Goal: Check status: Check status

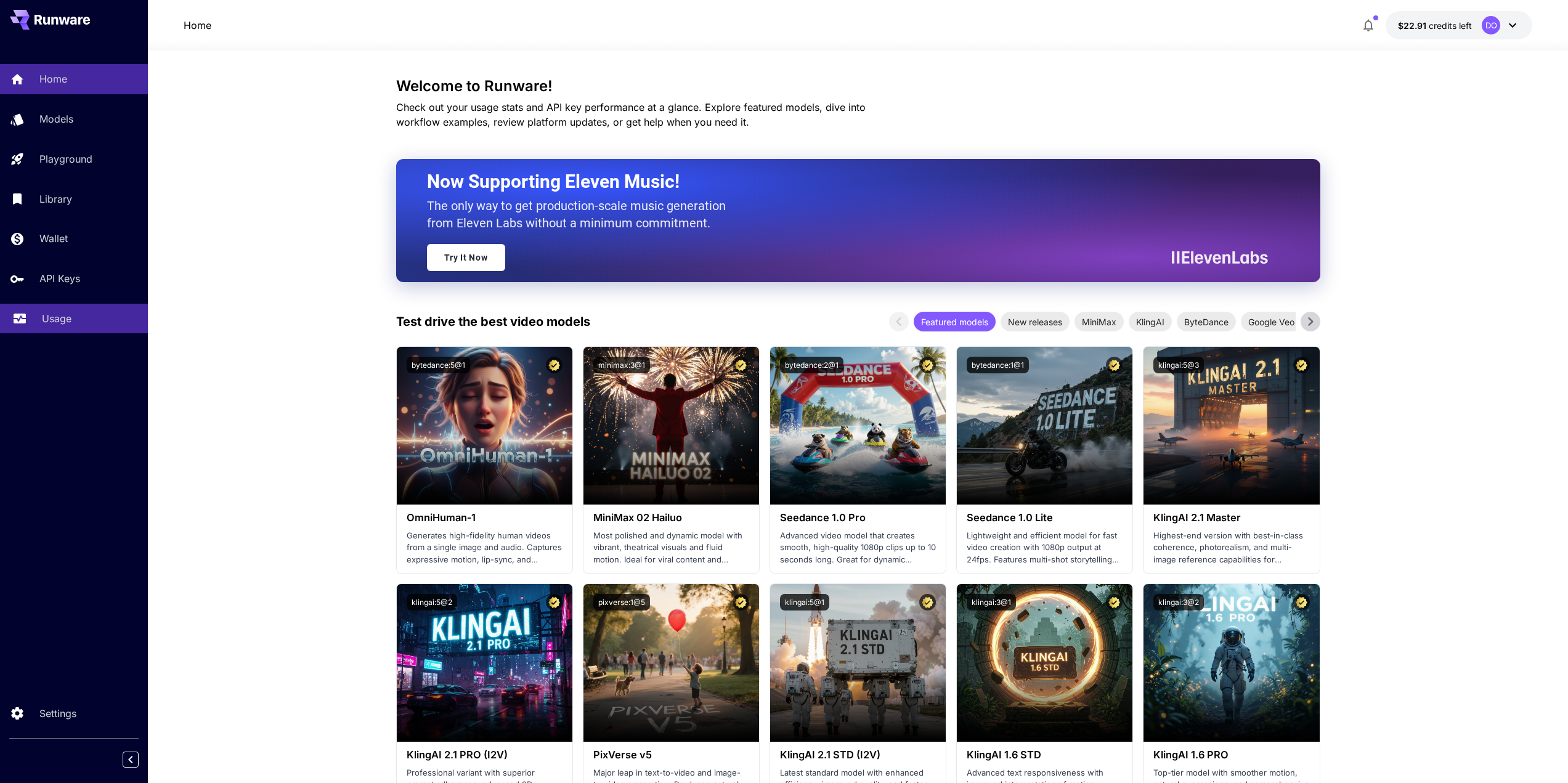
click at [48, 312] on p "Usage" at bounding box center [57, 319] width 30 height 15
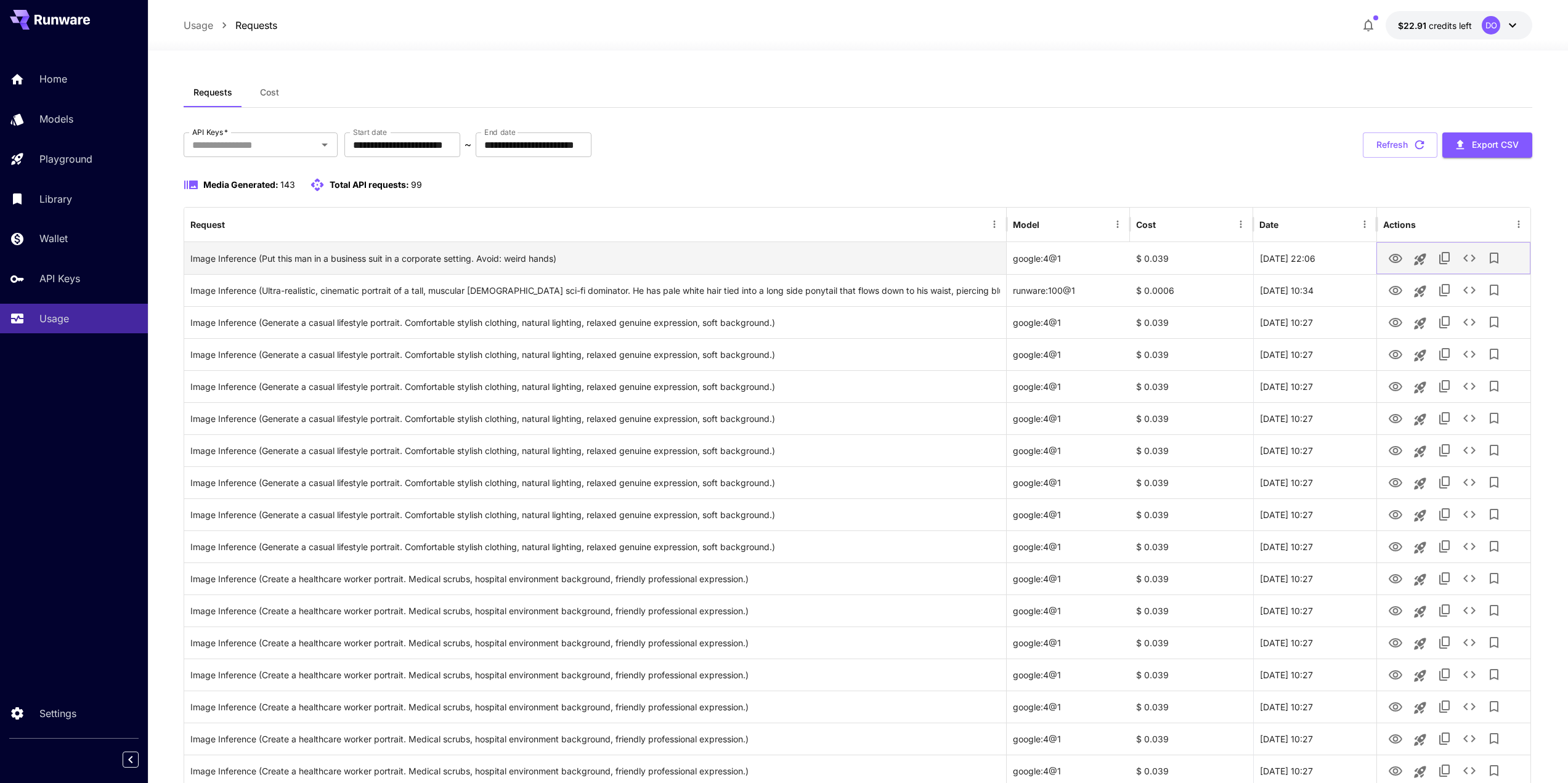
click at [1390, 259] on icon "View" at bounding box center [1396, 259] width 15 height 15
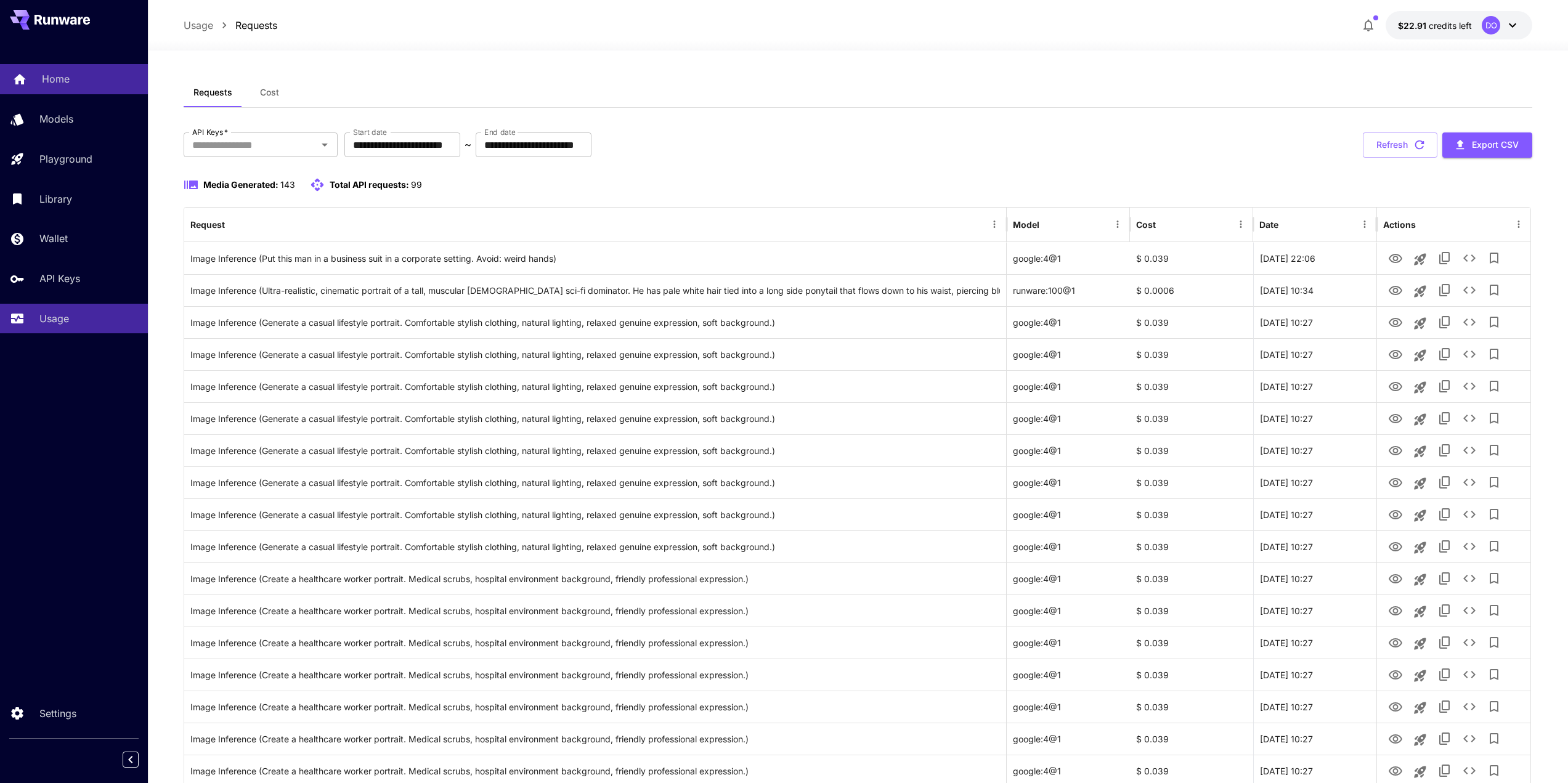
click at [64, 80] on p "Home" at bounding box center [56, 79] width 28 height 15
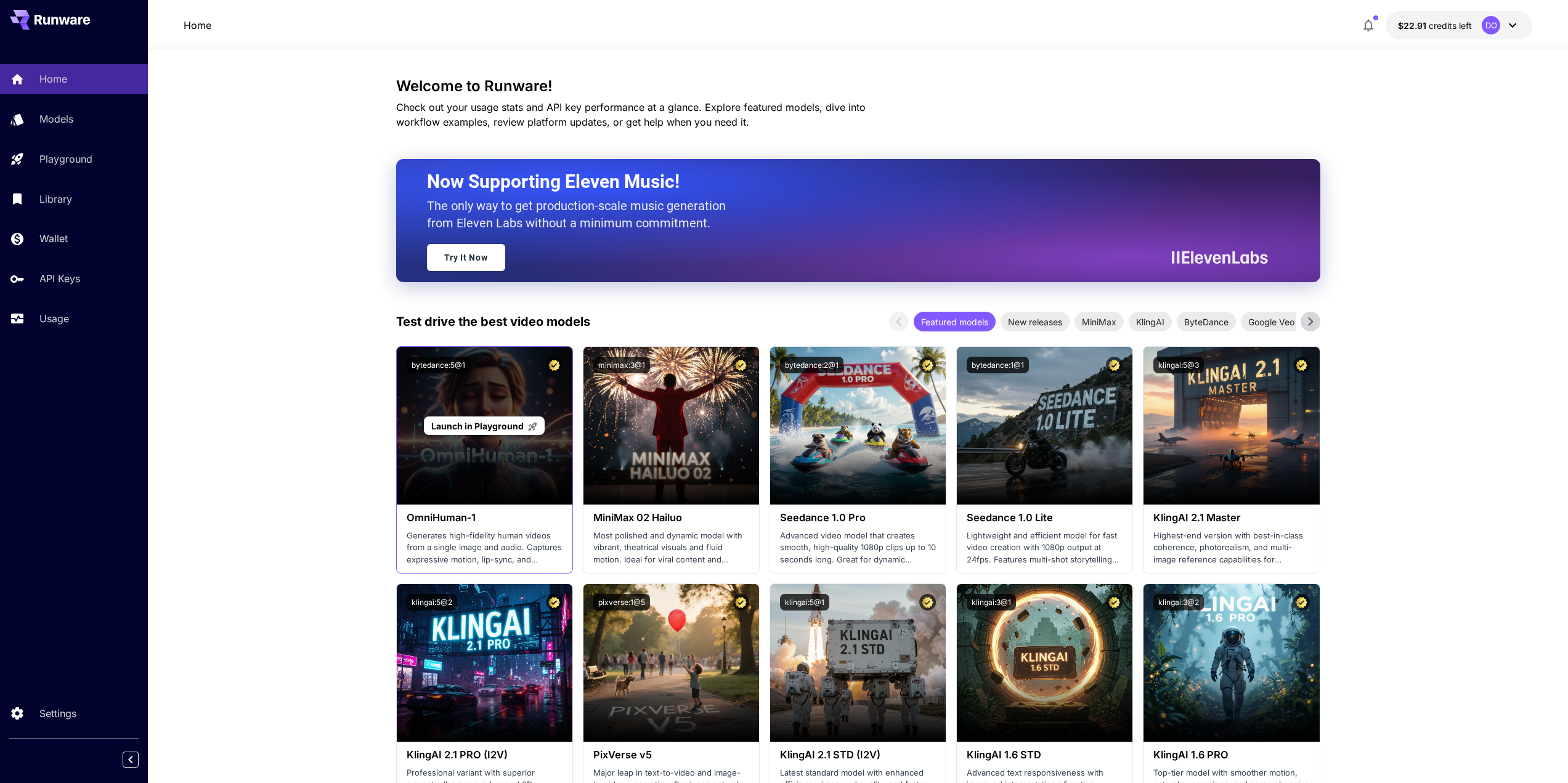
click at [461, 424] on span "Launch in Playground" at bounding box center [477, 426] width 92 height 10
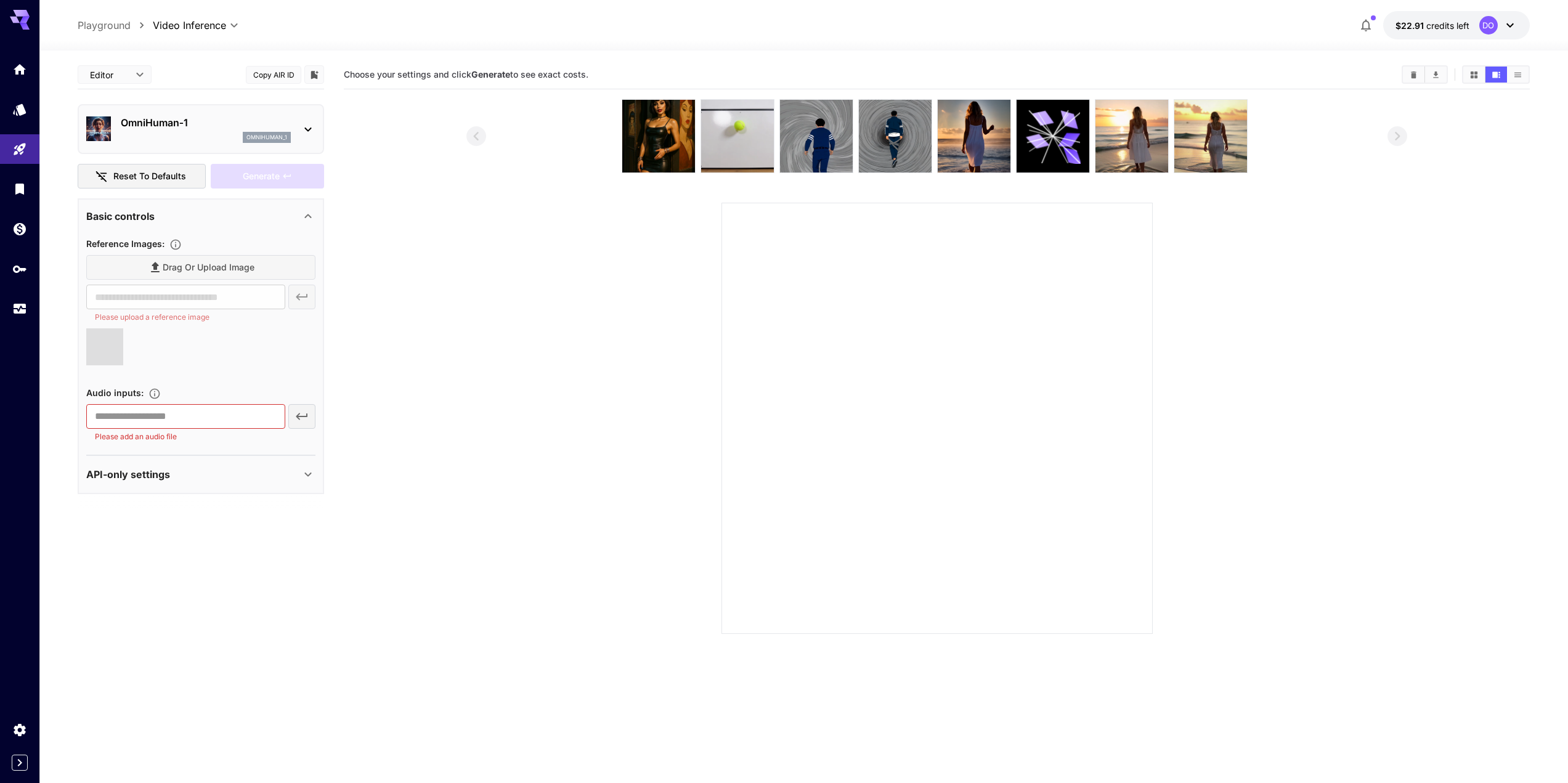
type input "**********"
click at [305, 217] on icon at bounding box center [308, 216] width 7 height 5
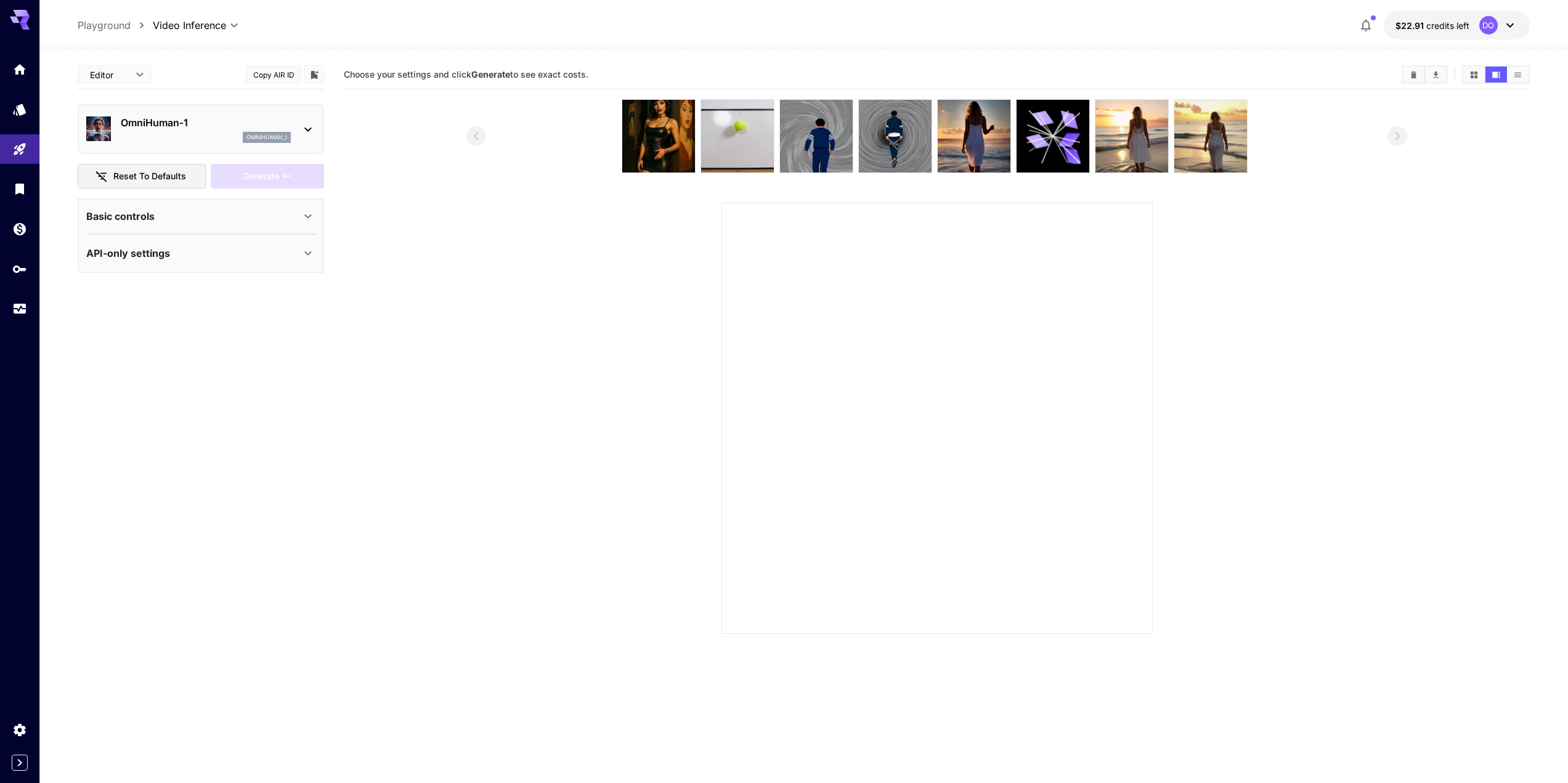
click at [306, 216] on icon at bounding box center [308, 216] width 7 height 5
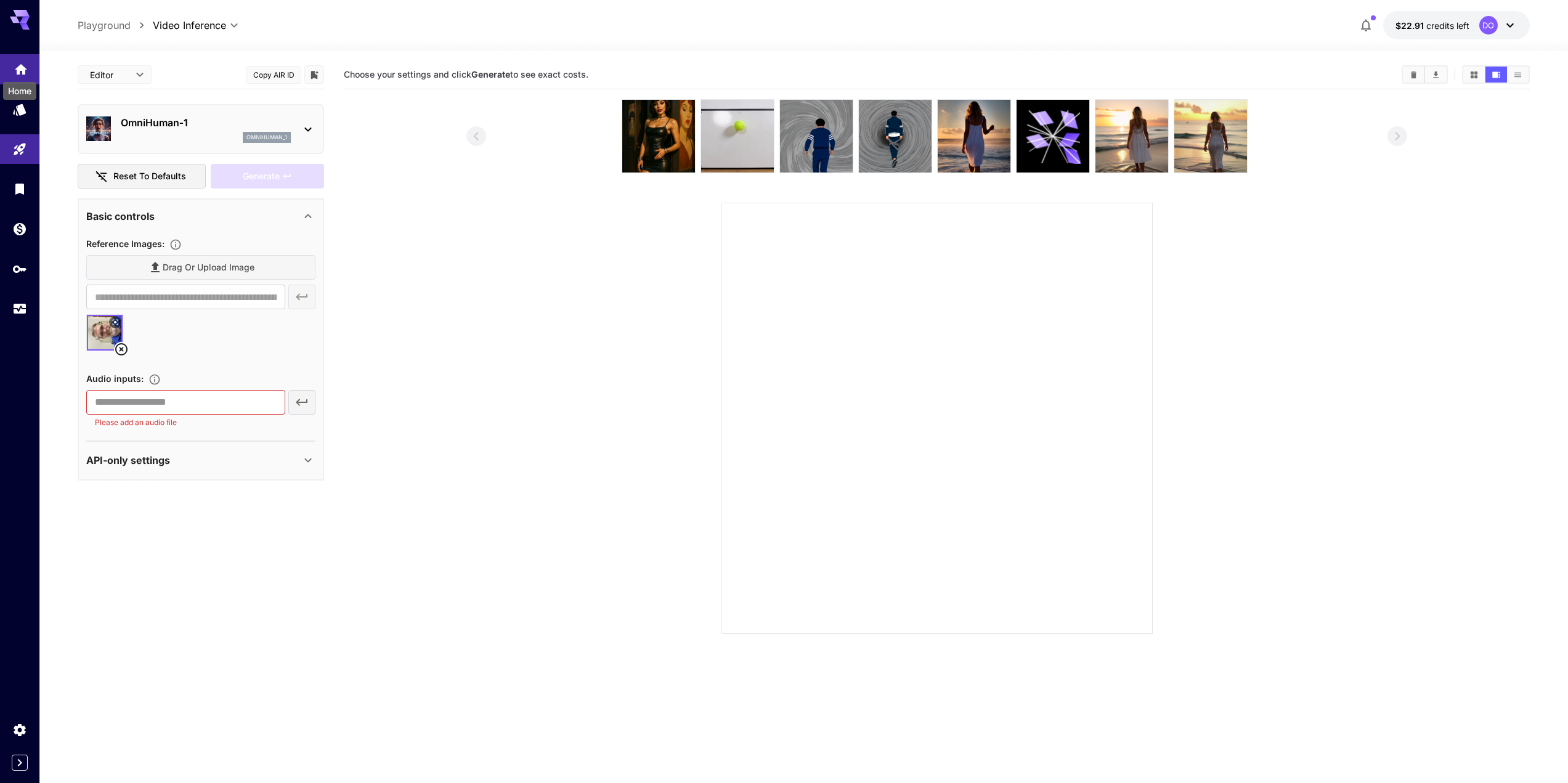
click at [16, 67] on icon "Home" at bounding box center [21, 66] width 15 height 15
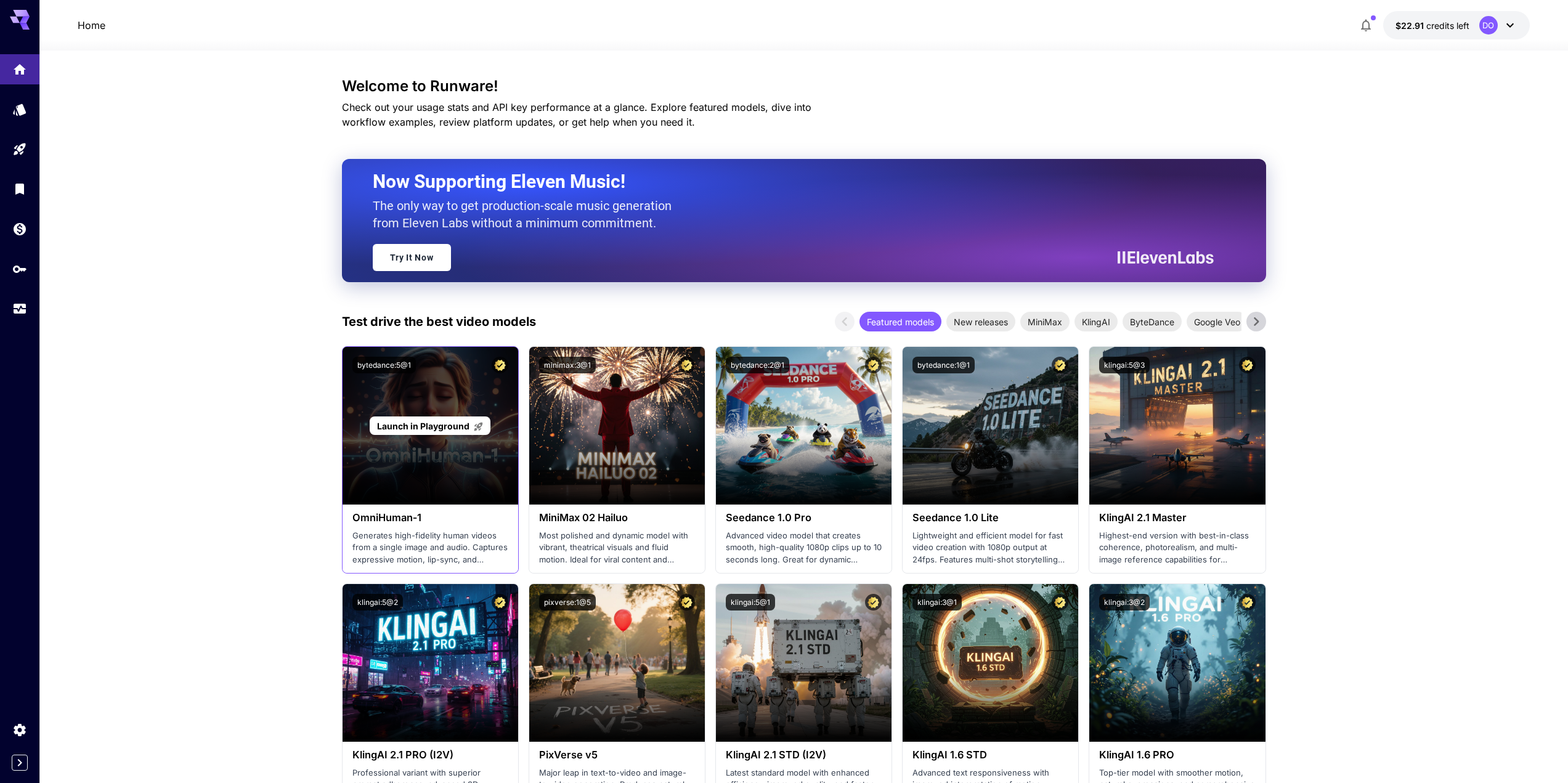
click at [418, 428] on span "Launch in Playground" at bounding box center [423, 426] width 92 height 10
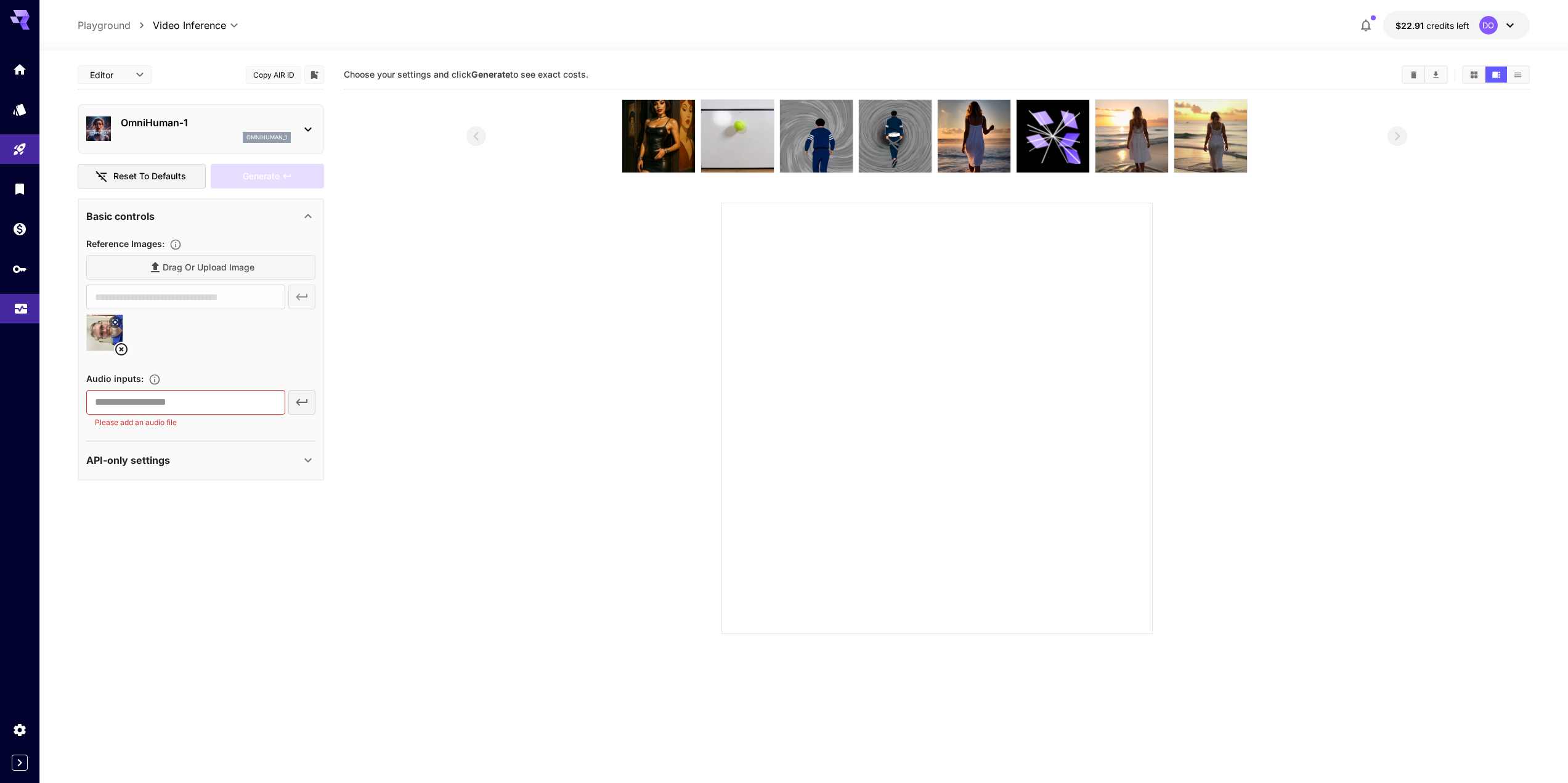
click at [25, 307] on icon "Usage" at bounding box center [21, 309] width 15 height 15
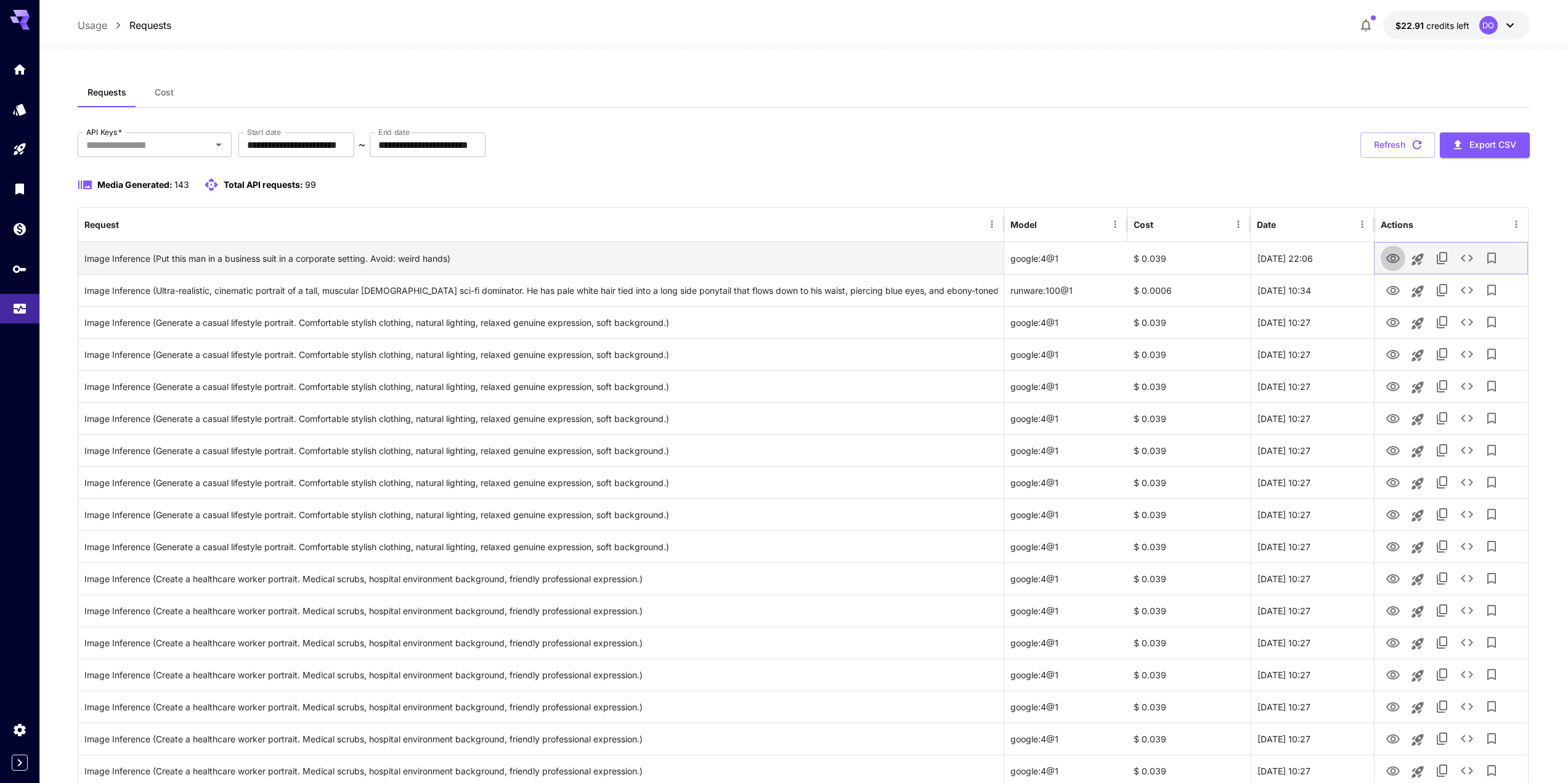
click at [1389, 255] on icon "View" at bounding box center [1393, 258] width 14 height 9
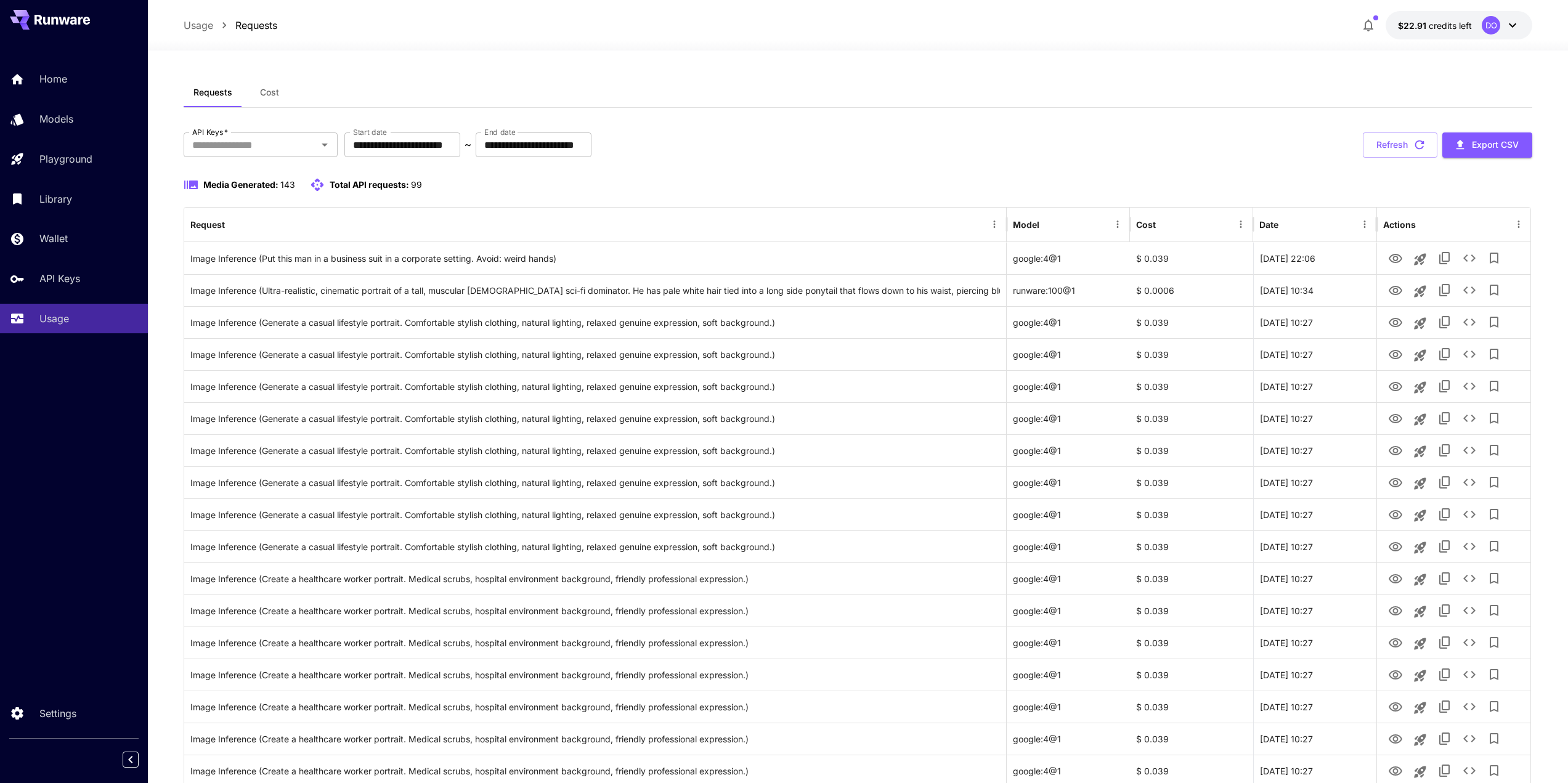
click at [1384, 143] on button "Refresh" at bounding box center [1400, 144] width 75 height 25
click at [1401, 146] on button "Refresh" at bounding box center [1400, 144] width 75 height 25
click at [1397, 145] on button "Refresh" at bounding box center [1400, 144] width 75 height 25
click at [1390, 139] on button "Refresh" at bounding box center [1400, 144] width 75 height 25
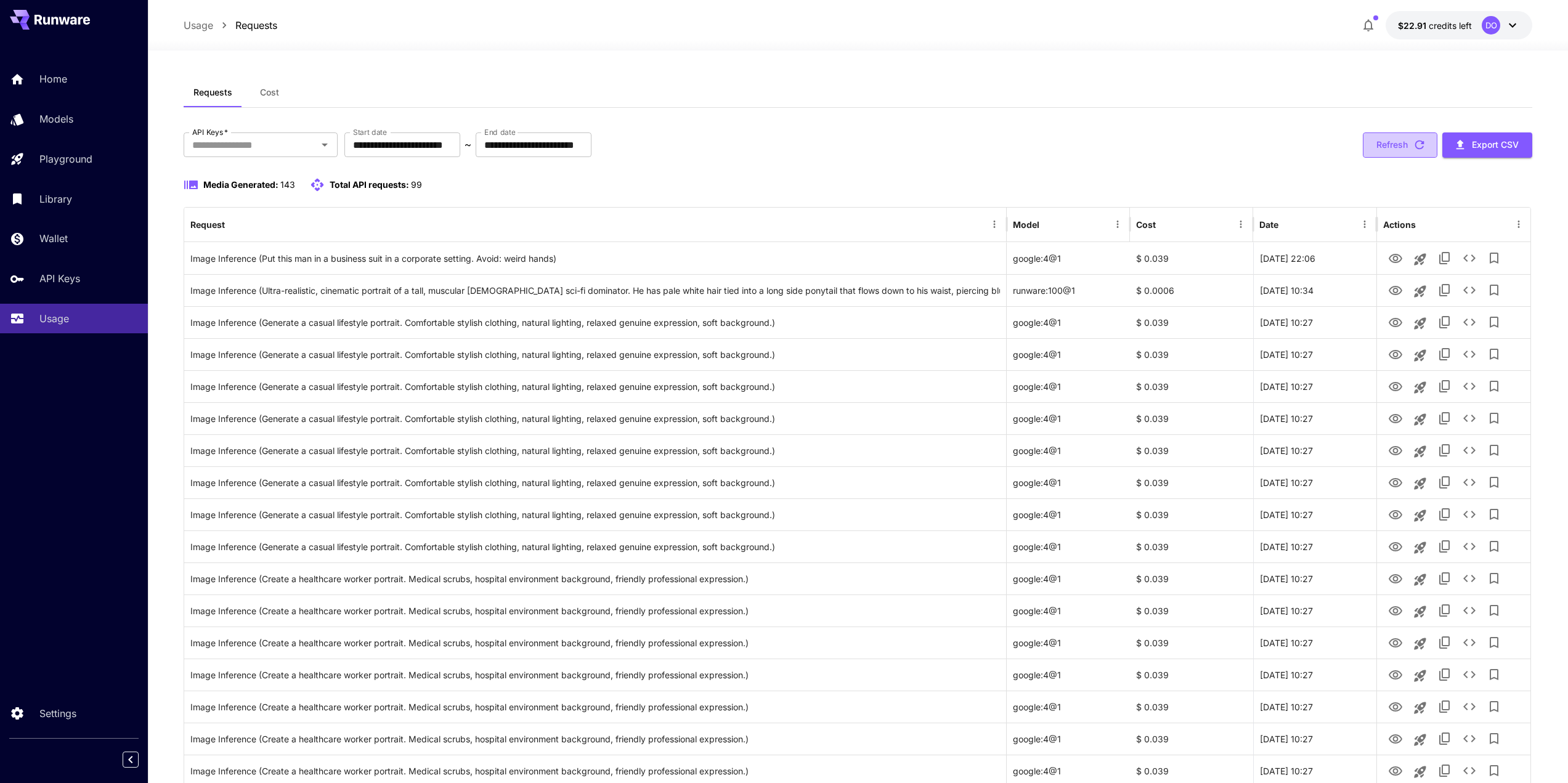
click at [1385, 145] on button "Refresh" at bounding box center [1400, 144] width 75 height 25
click at [1385, 146] on button "Refresh" at bounding box center [1400, 144] width 75 height 25
click at [1382, 137] on button "Refresh" at bounding box center [1400, 144] width 75 height 25
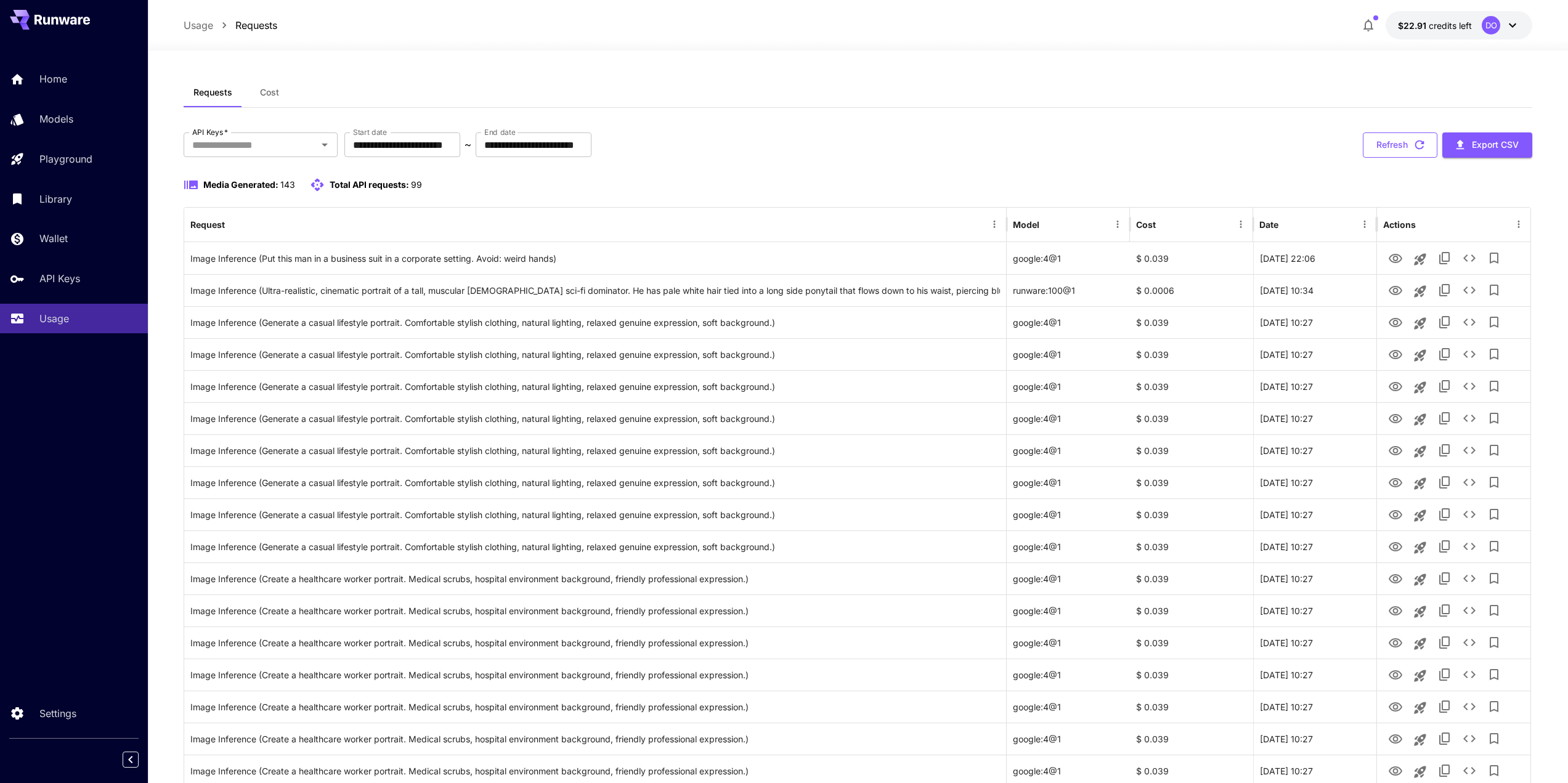
click at [1398, 137] on button "Refresh" at bounding box center [1400, 144] width 75 height 25
